Goal: Task Accomplishment & Management: Manage account settings

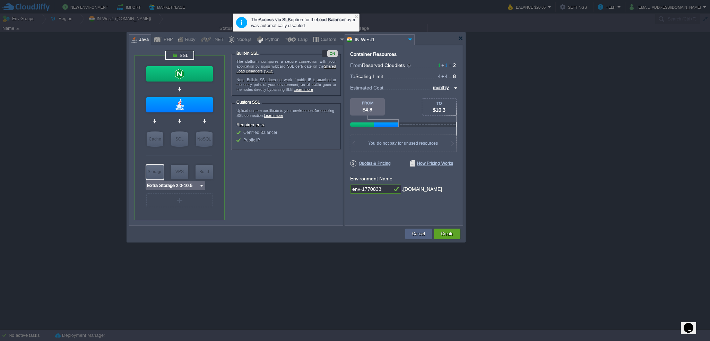
type input "AlmaLinux 9.6"
click at [459, 37] on div at bounding box center [460, 38] width 5 height 5
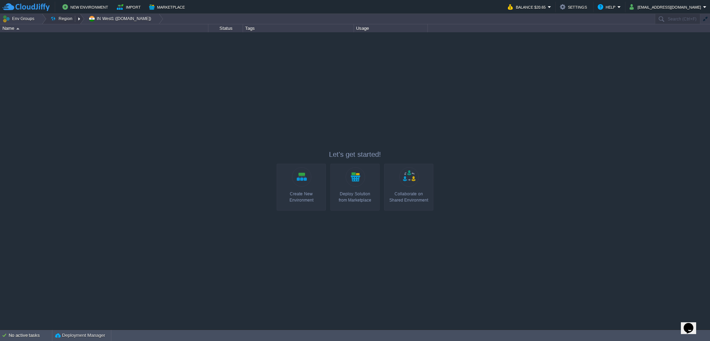
click at [69, 20] on button "Region" at bounding box center [62, 19] width 25 height 10
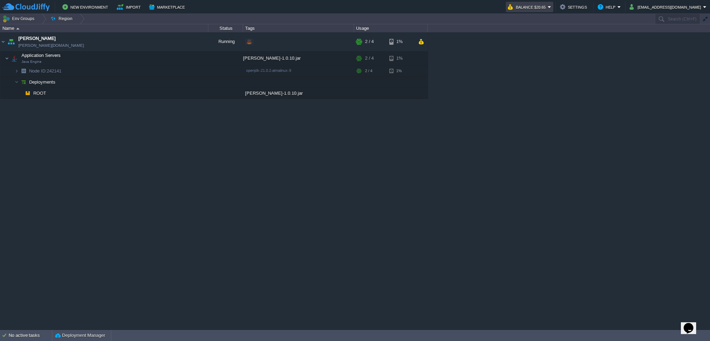
click at [551, 5] on em "Balance $20.65" at bounding box center [529, 7] width 43 height 8
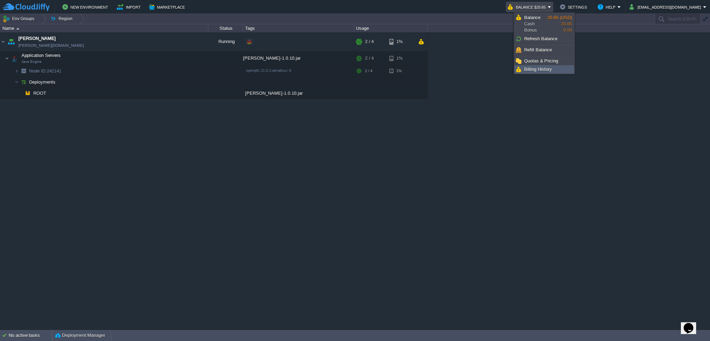
click at [553, 69] on link "Billing History" at bounding box center [544, 69] width 59 height 8
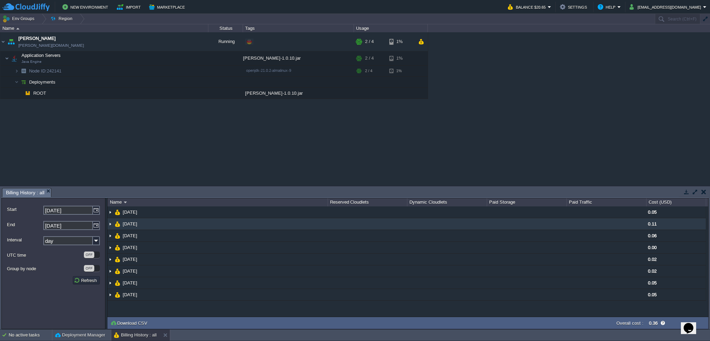
click at [112, 224] on img at bounding box center [110, 223] width 6 height 11
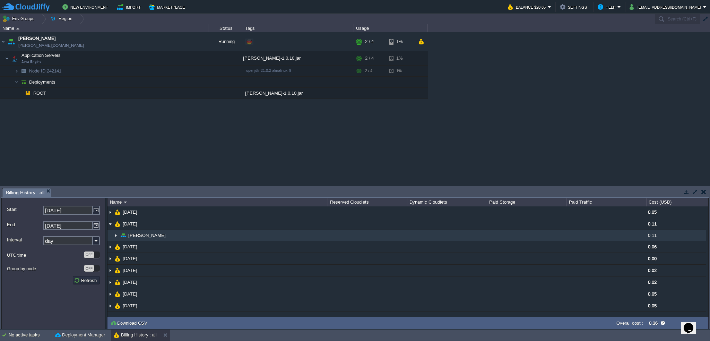
click at [116, 238] on img at bounding box center [116, 235] width 6 height 11
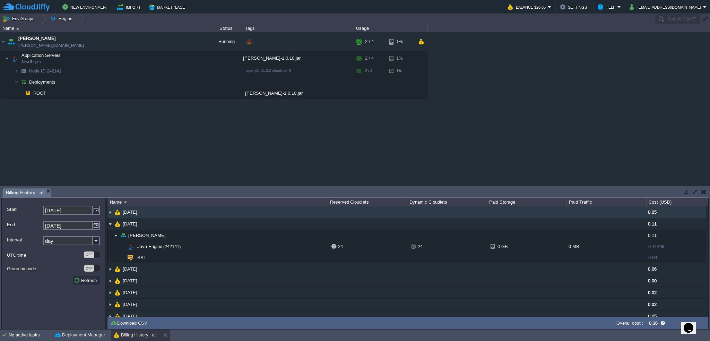
click at [109, 213] on img at bounding box center [110, 211] width 6 height 11
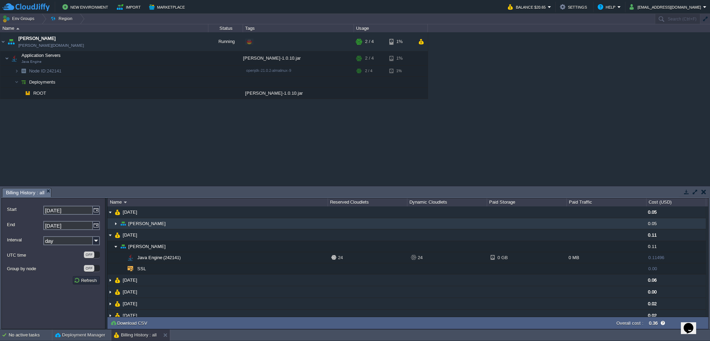
click at [115, 224] on img at bounding box center [116, 223] width 6 height 11
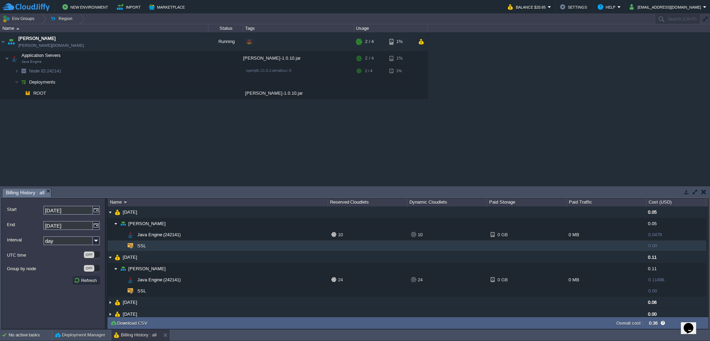
click at [139, 245] on span "SSL" at bounding box center [142, 246] width 10 height 6
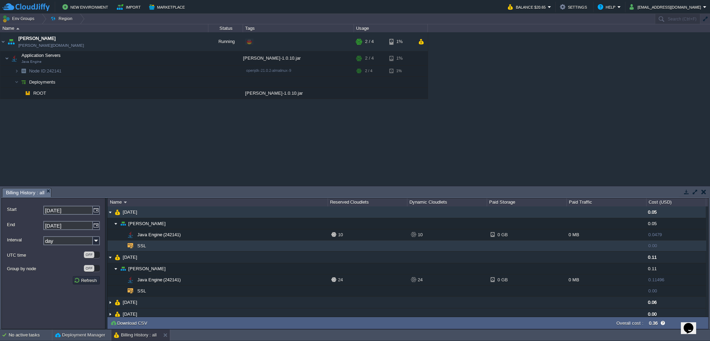
click at [111, 212] on img at bounding box center [110, 211] width 6 height 11
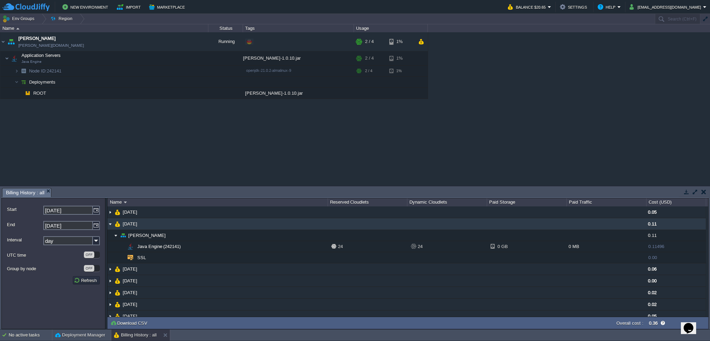
click at [112, 223] on img at bounding box center [110, 223] width 6 height 11
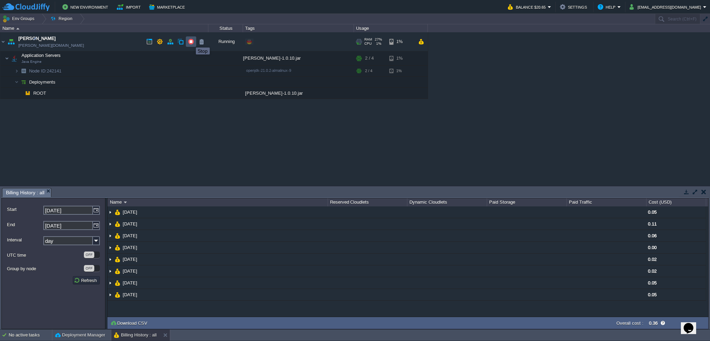
click at [191, 41] on button "button" at bounding box center [191, 41] width 6 height 6
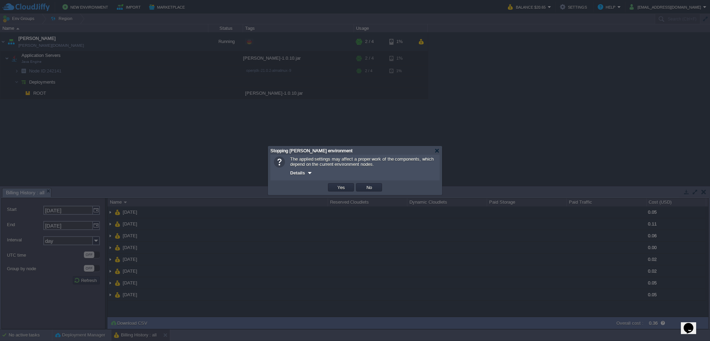
click at [306, 170] on div "Details" at bounding box center [363, 172] width 146 height 8
click at [309, 173] on div at bounding box center [309, 172] width 5 height 5
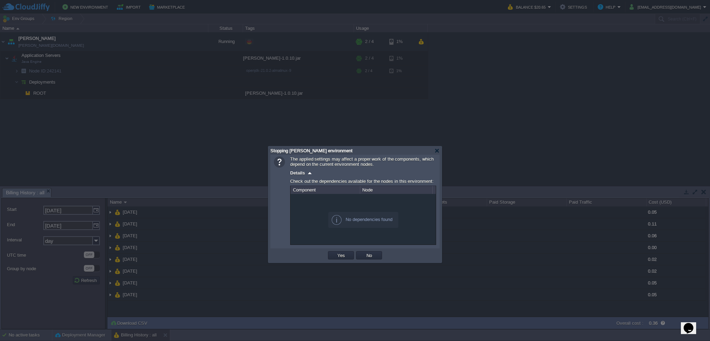
click at [338, 249] on div "OK Yes No Cancel" at bounding box center [354, 255] width 169 height 14
click at [338, 254] on button "Yes" at bounding box center [341, 255] width 12 height 6
